Goal: Ask a question: Seek information or help from site administrators or community

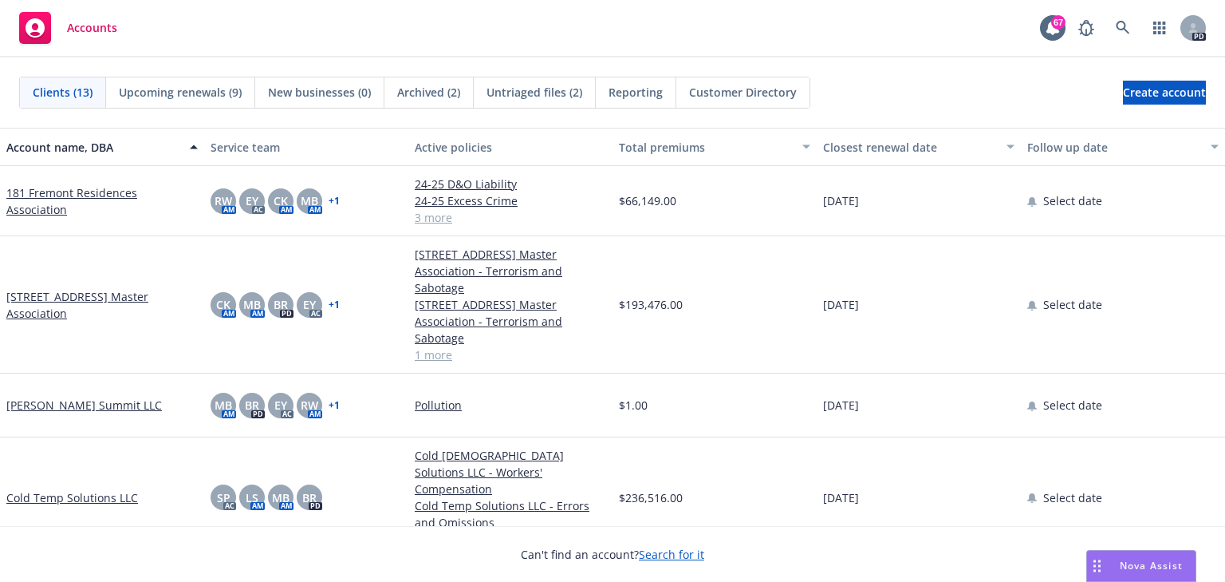
click at [1123, 562] on span "Nova Assist" at bounding box center [1151, 565] width 63 height 14
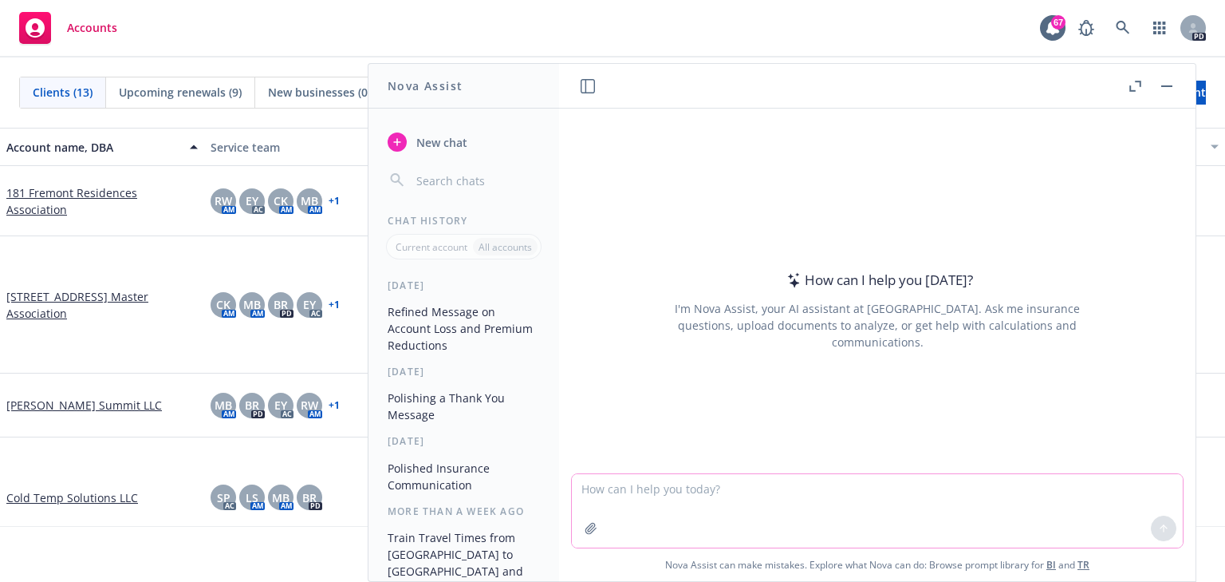
click at [603, 495] on textarea at bounding box center [877, 510] width 611 height 73
type textarea "how do you advise a wholesaler partner that the account is [PERSON_NAME] and th…"
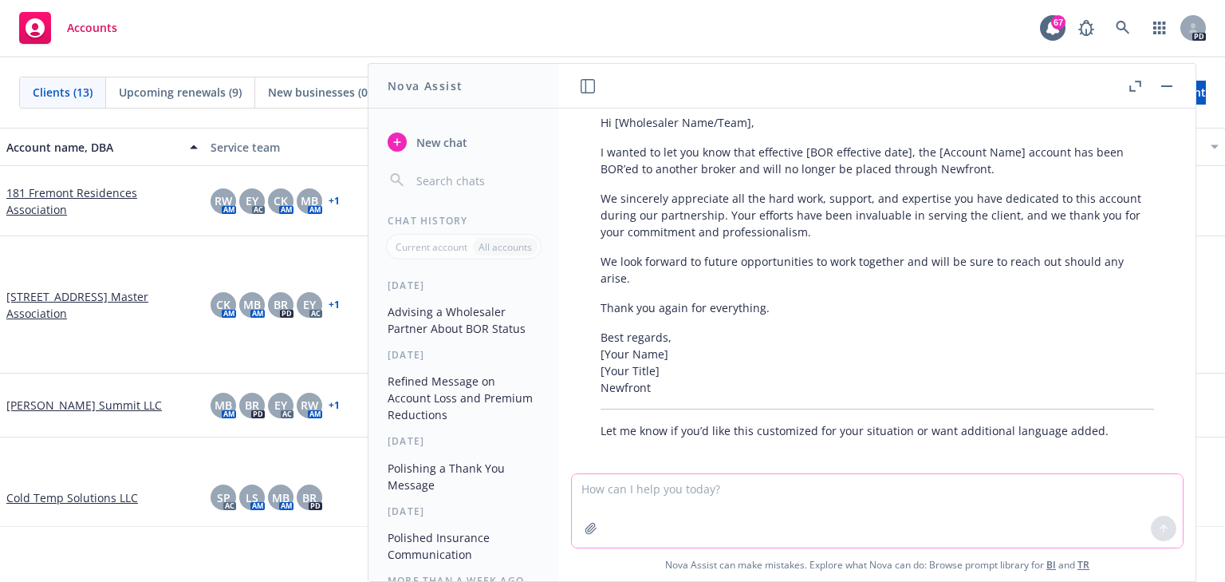
scroll to position [177, 0]
